Goal: Check status: Check status

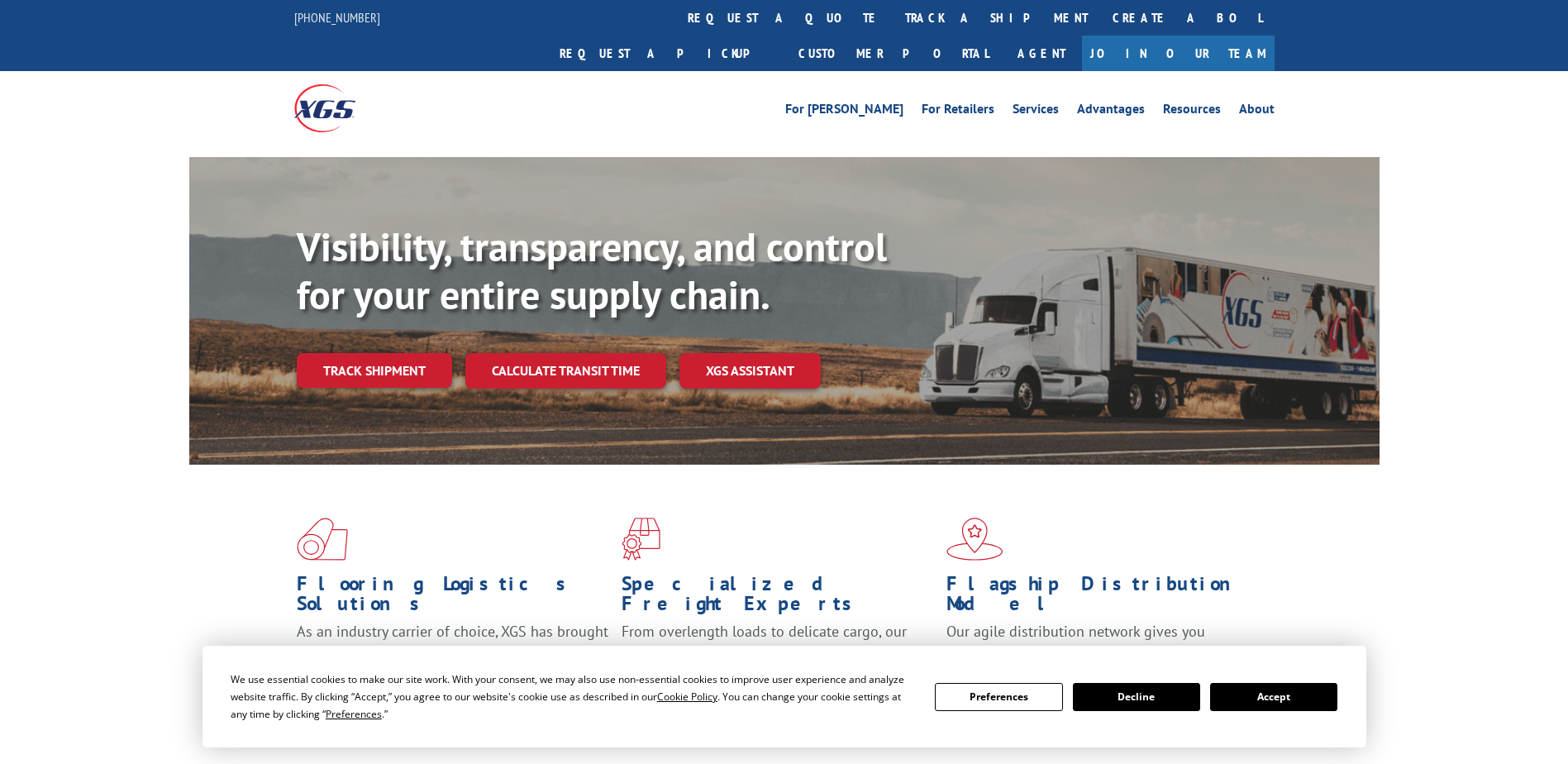
click at [1274, 706] on button "Accept" at bounding box center [1273, 696] width 128 height 28
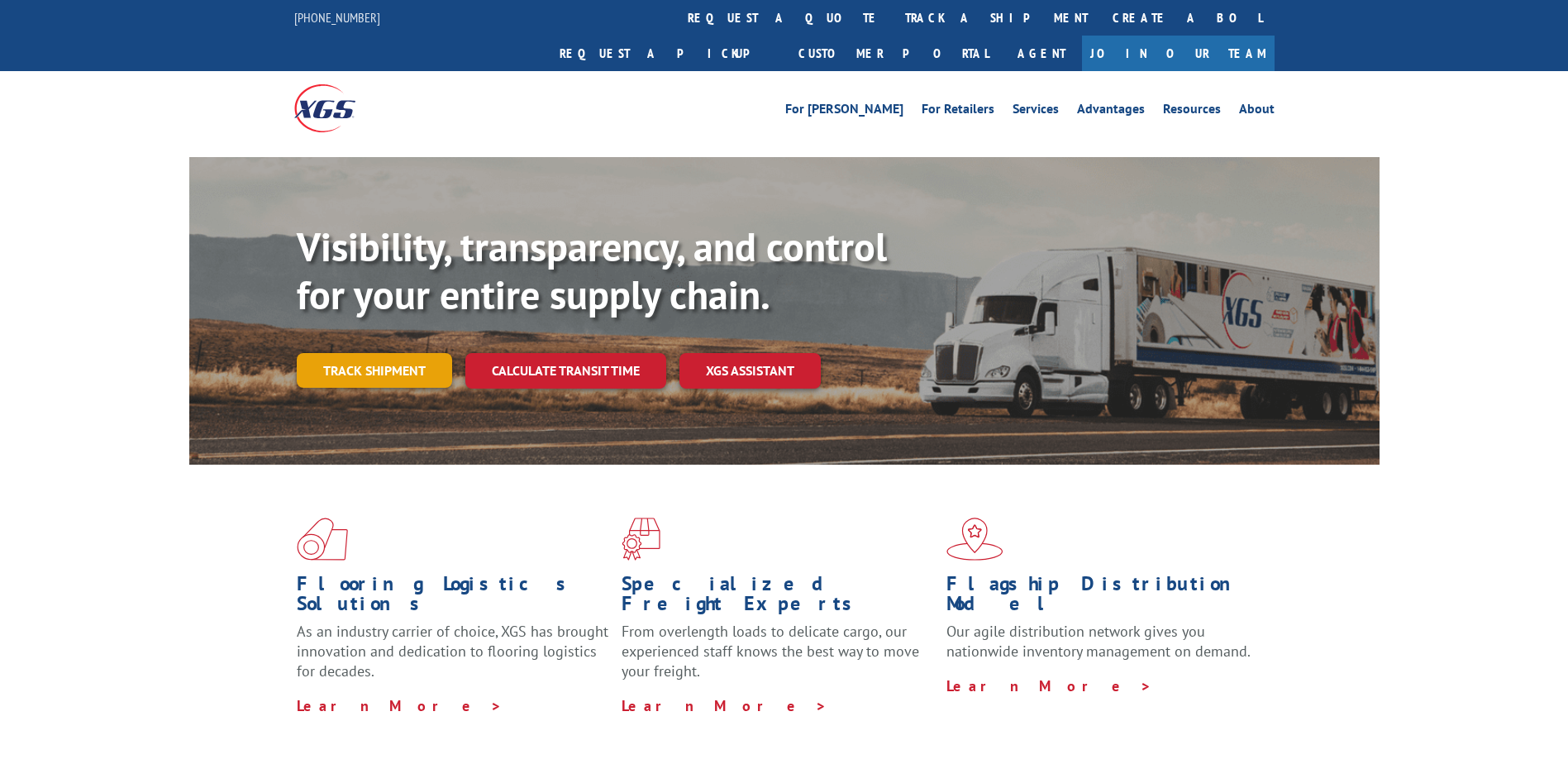
click at [378, 353] on link "Track shipment" at bounding box center [373, 370] width 155 height 35
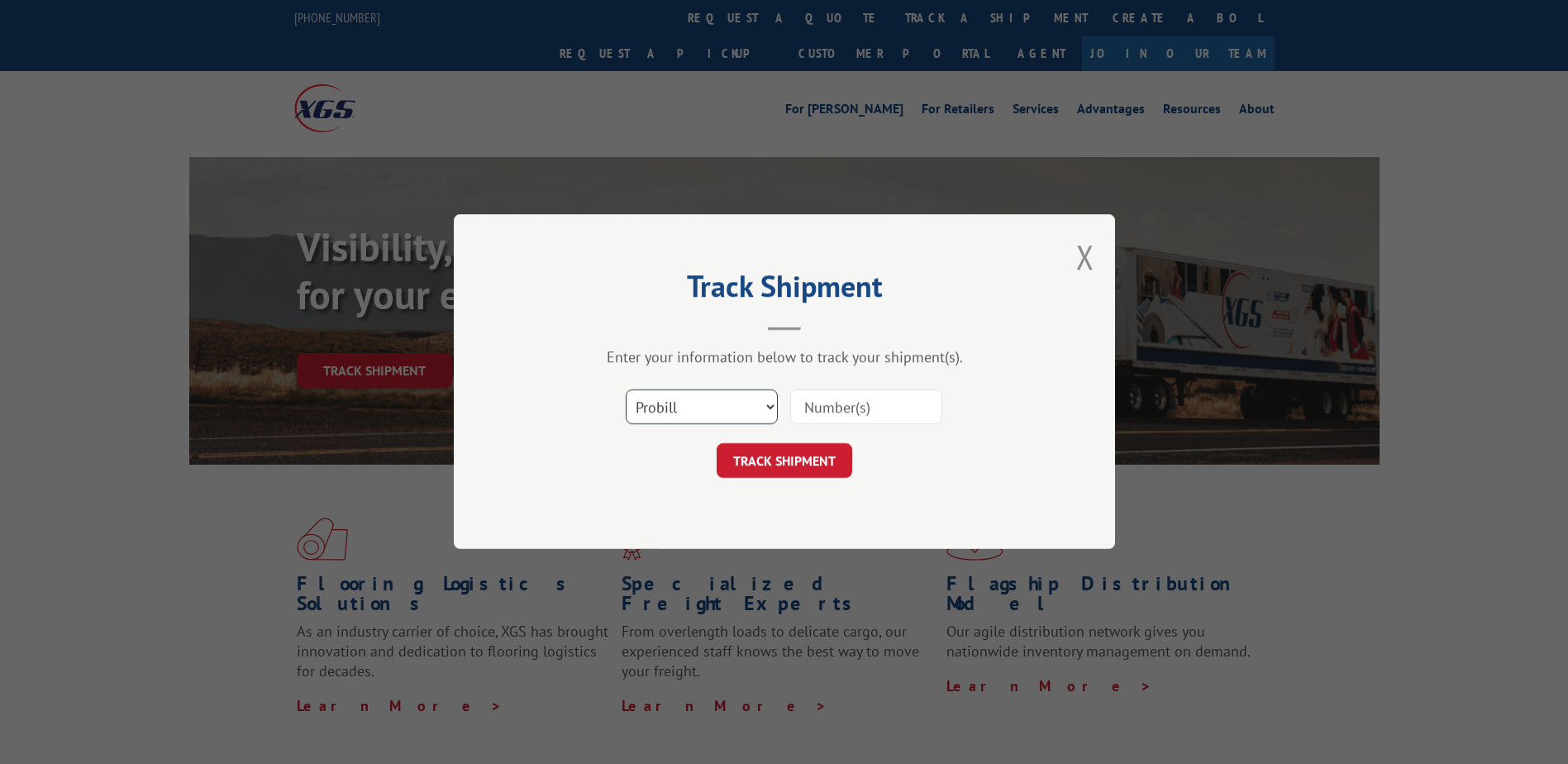
click at [709, 413] on select "Select category... Probill BOL PO" at bounding box center [701, 407] width 152 height 35
select select "bol"
click at [625, 390] on select "Select category... Probill BOL PO" at bounding box center [701, 407] width 152 height 35
click at [867, 413] on input at bounding box center [866, 407] width 152 height 35
type input "471504"
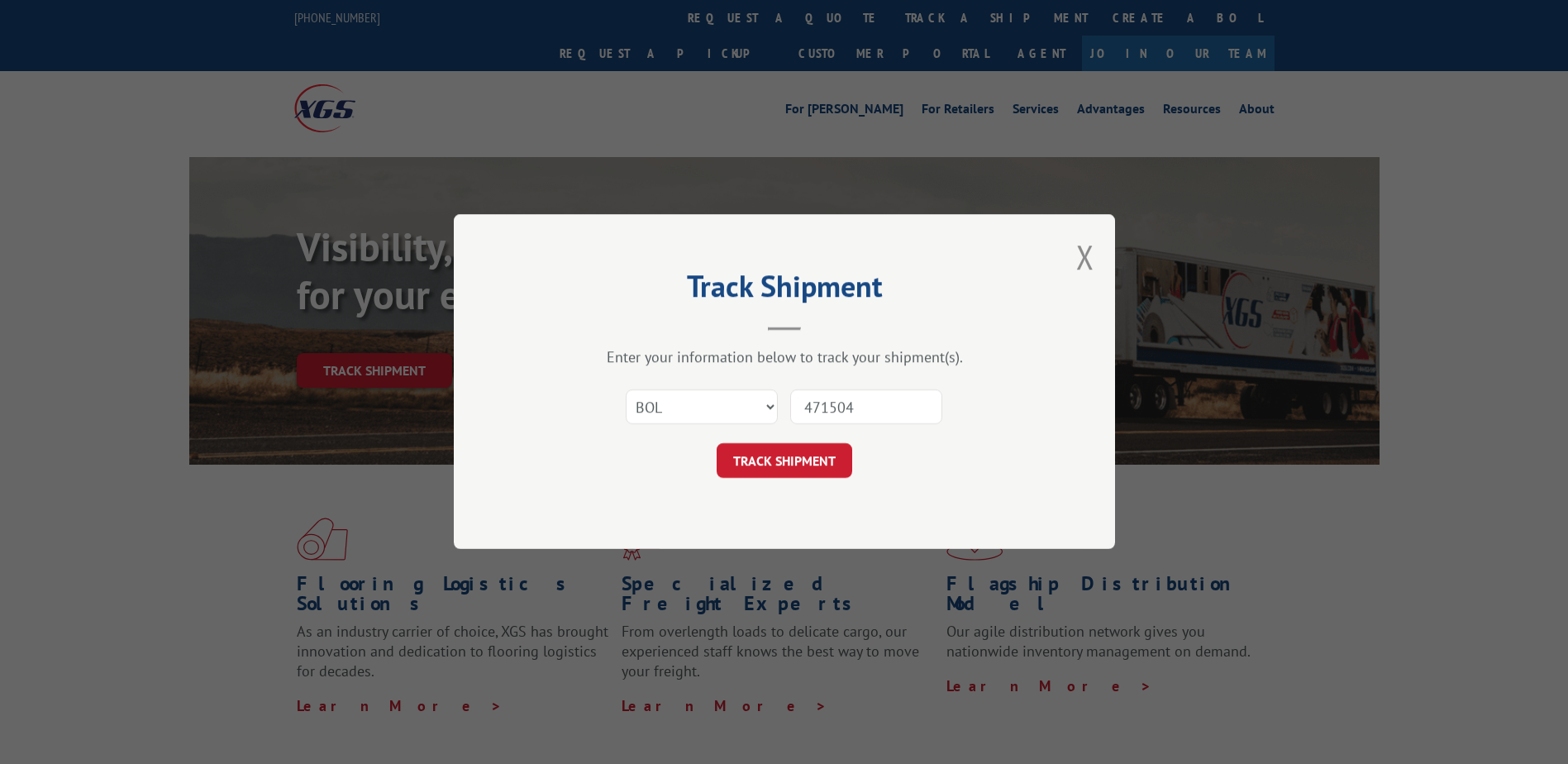
click button "TRACK SHIPMENT" at bounding box center [784, 461] width 135 height 35
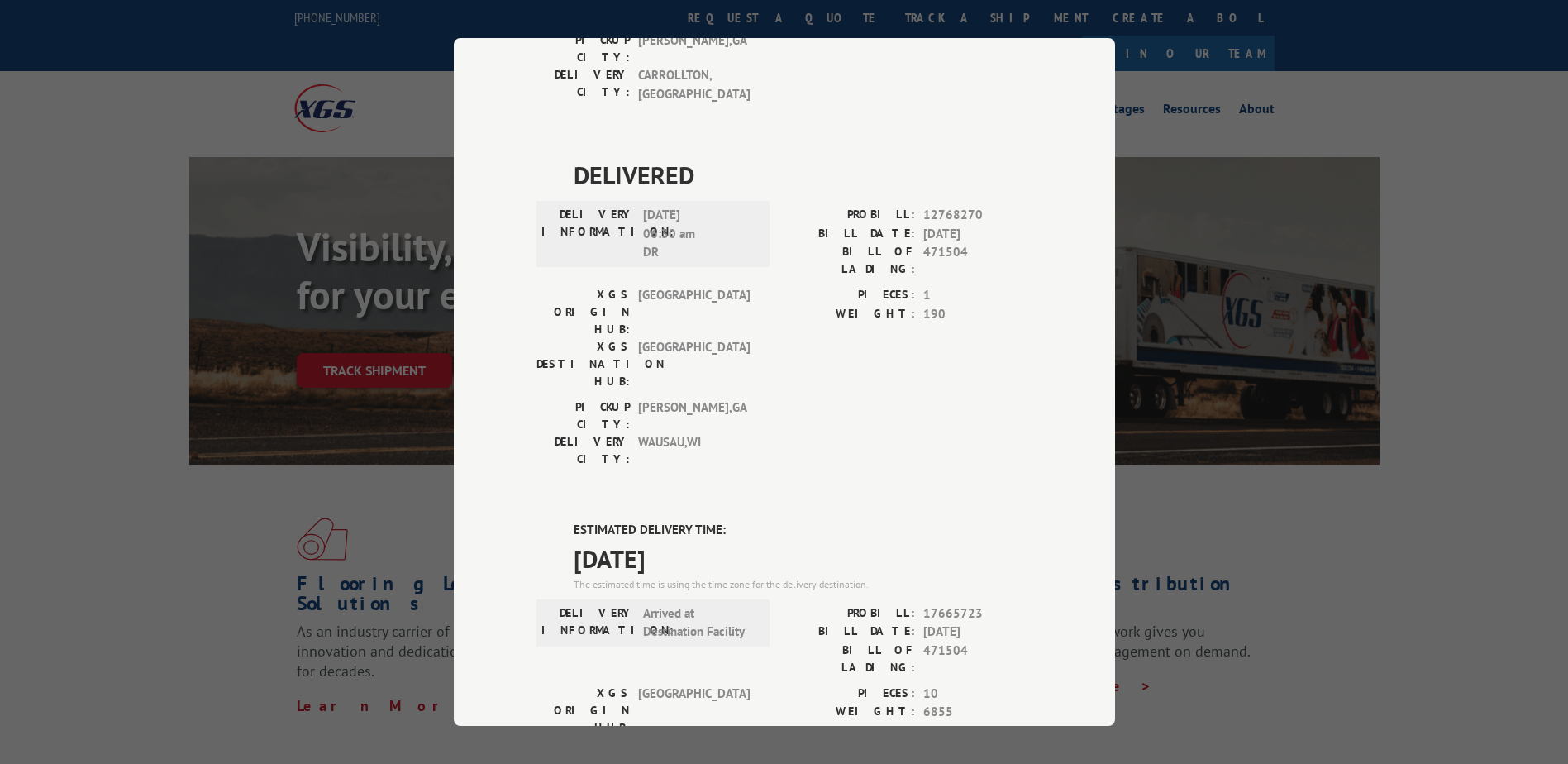
scroll to position [827, 0]
